Goal: Information Seeking & Learning: Learn about a topic

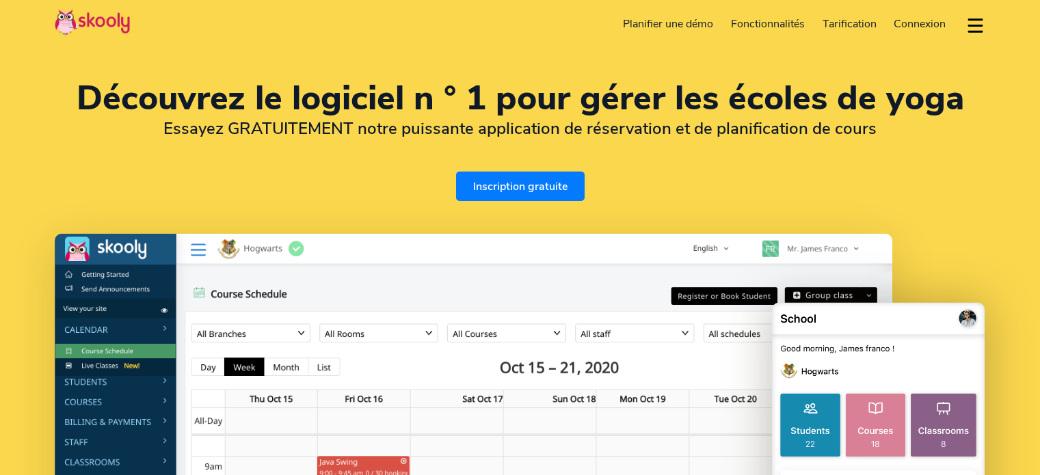
select select "fr"
select select "32"
select select "[GEOGRAPHIC_DATA]"
select select "Europe/[GEOGRAPHIC_DATA]"
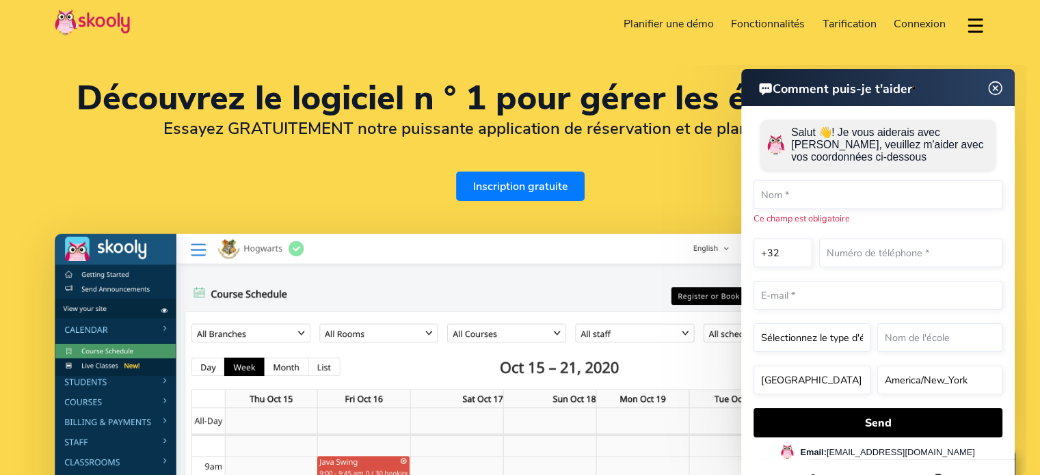
click at [995, 83] on img at bounding box center [996, 88] width 26 height 17
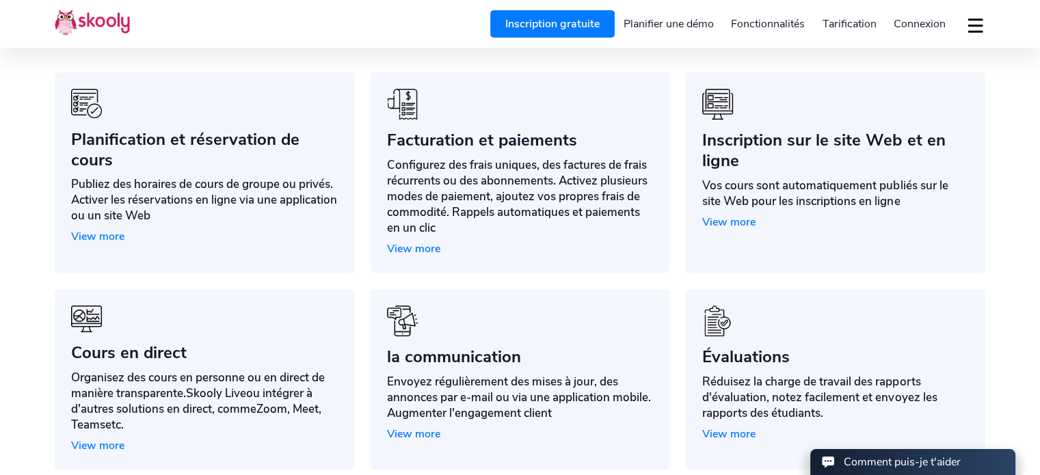
scroll to position [1124, 0]
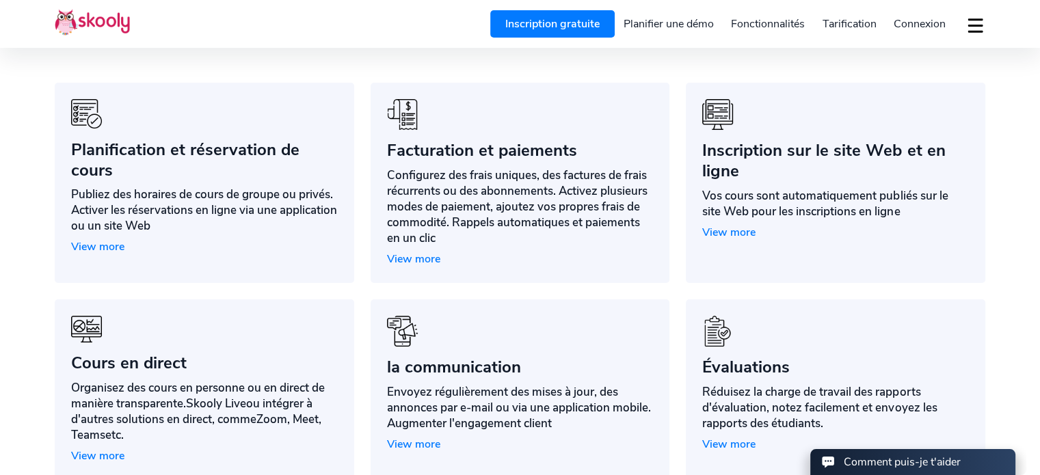
click at [426, 256] on span "View more" at bounding box center [413, 259] width 53 height 15
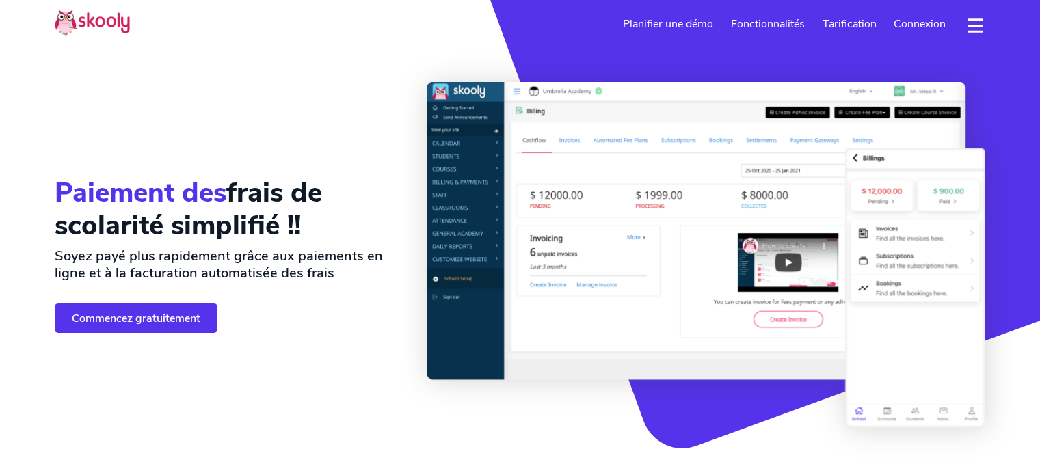
select select "fr"
select select "32"
select select "[GEOGRAPHIC_DATA]"
select select "Europe/[GEOGRAPHIC_DATA]"
